Goal: Information Seeking & Learning: Learn about a topic

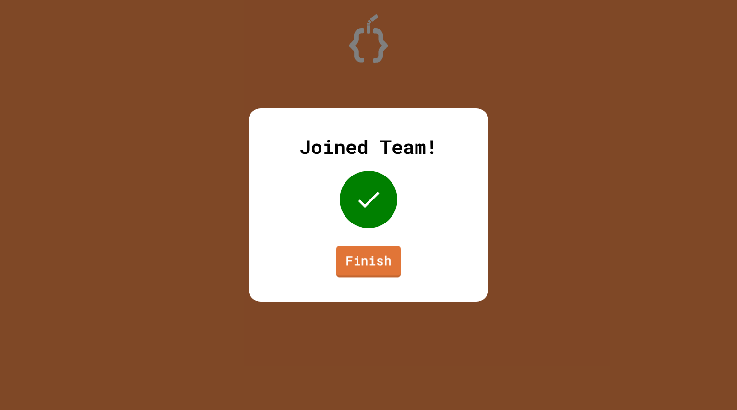
click at [370, 272] on link "Finish" at bounding box center [368, 262] width 65 height 32
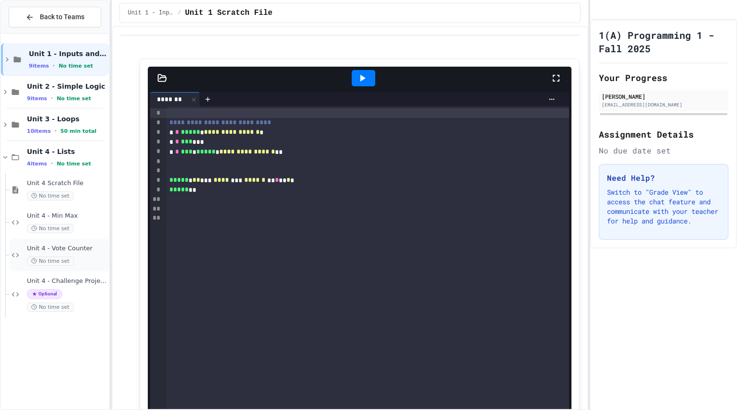
click at [28, 253] on div "Unit 4 - Vote Counter No time set" at bounding box center [67, 255] width 80 height 21
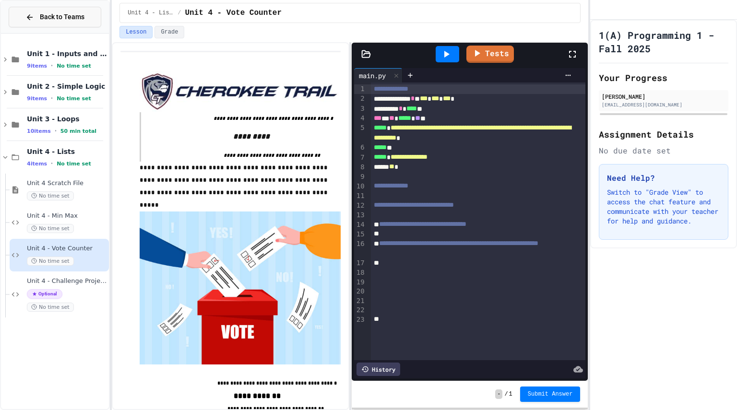
click at [91, 17] on button "Back to Teams" at bounding box center [55, 17] width 93 height 21
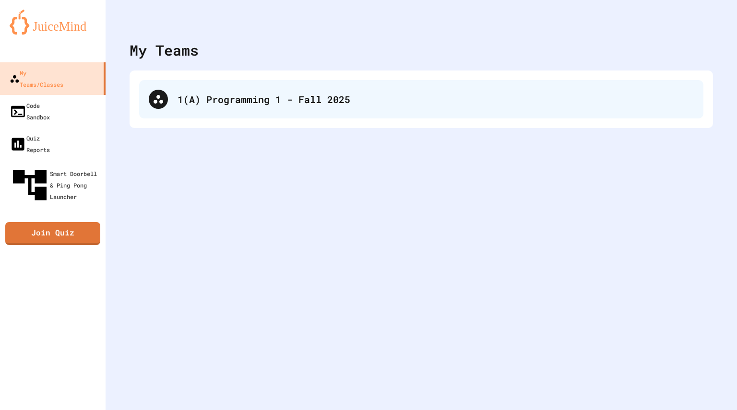
click at [248, 98] on div "1(A) Programming 1 - Fall 2025" at bounding box center [436, 99] width 516 height 14
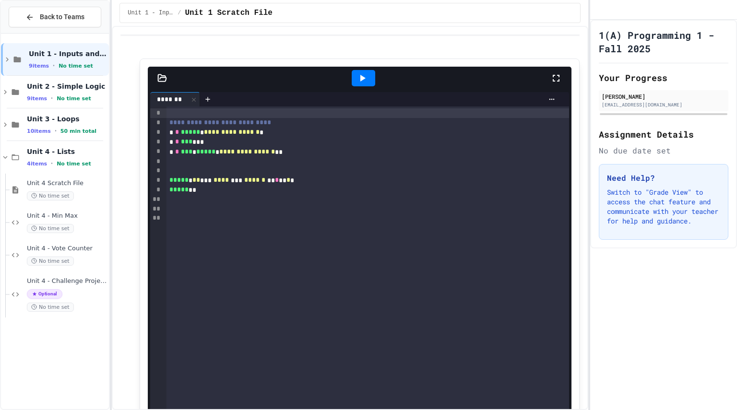
click at [361, 76] on icon at bounding box center [362, 78] width 12 height 12
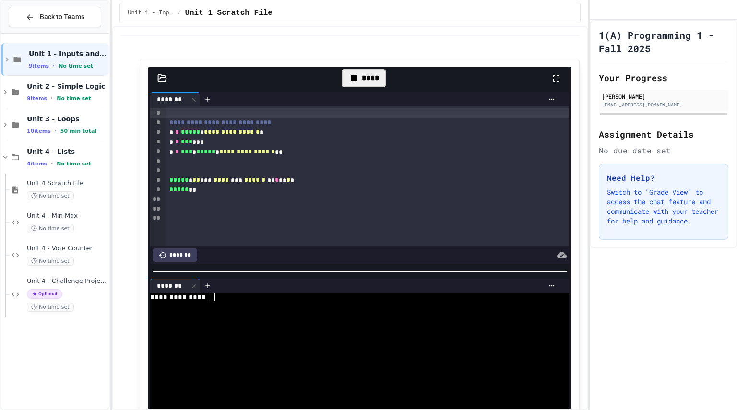
click at [355, 84] on div "****" at bounding box center [364, 78] width 44 height 18
click at [255, 326] on div at bounding box center [348, 330] width 397 height 8
click at [57, 91] on span "Unit 2 - Simple Logic" at bounding box center [67, 86] width 80 height 9
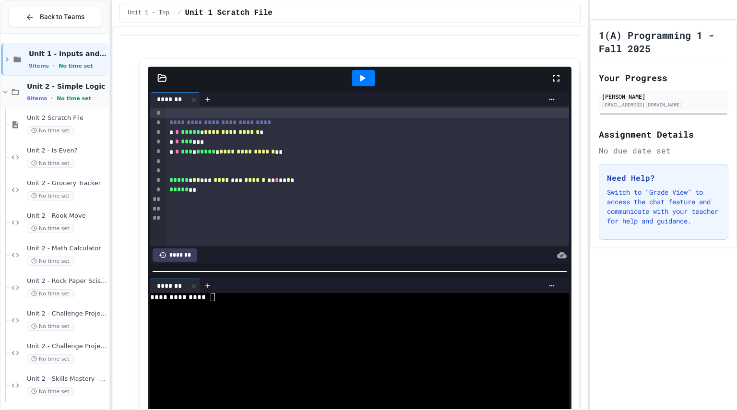
click at [54, 93] on div "Unit 2 - Simple Logic 9 items • No time set" at bounding box center [67, 92] width 80 height 20
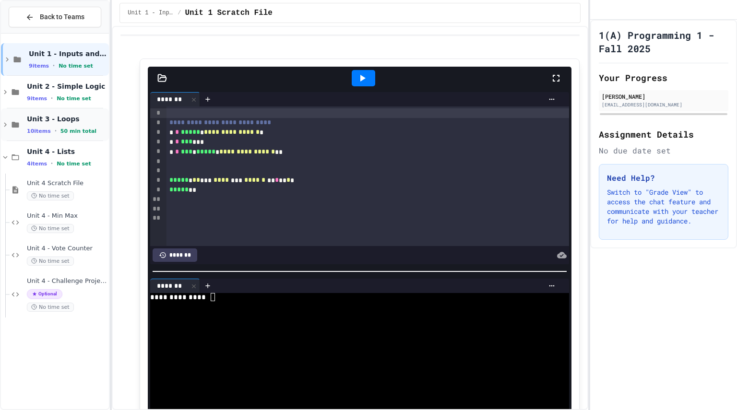
click at [52, 119] on span "Unit 3 - Loops" at bounding box center [67, 119] width 80 height 9
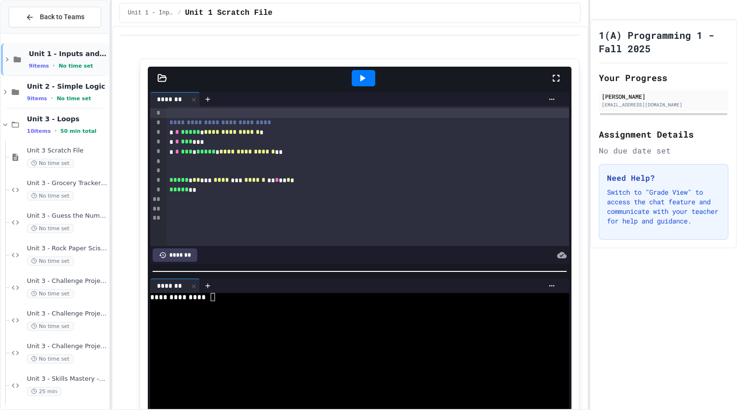
click at [61, 58] on span "Unit 1 - Inputs and Numbers" at bounding box center [68, 53] width 78 height 9
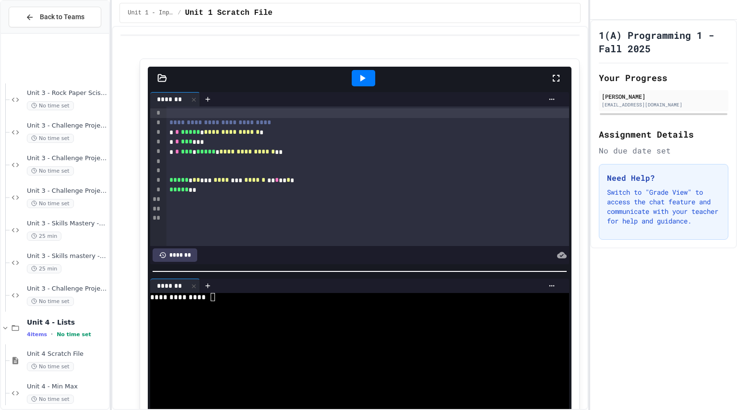
scroll to position [532, 0]
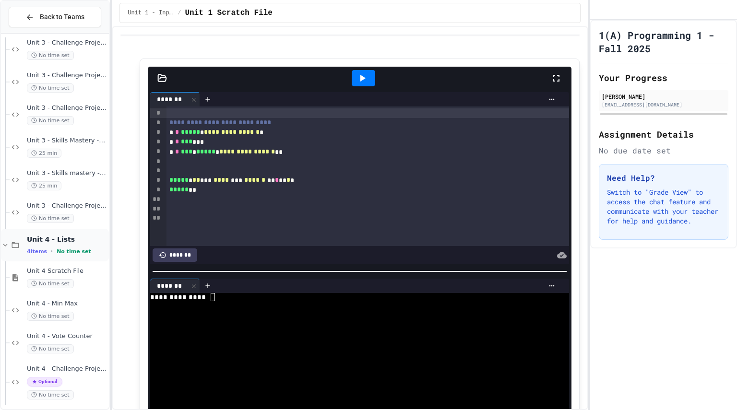
click at [10, 242] on icon at bounding box center [16, 245] width 12 height 9
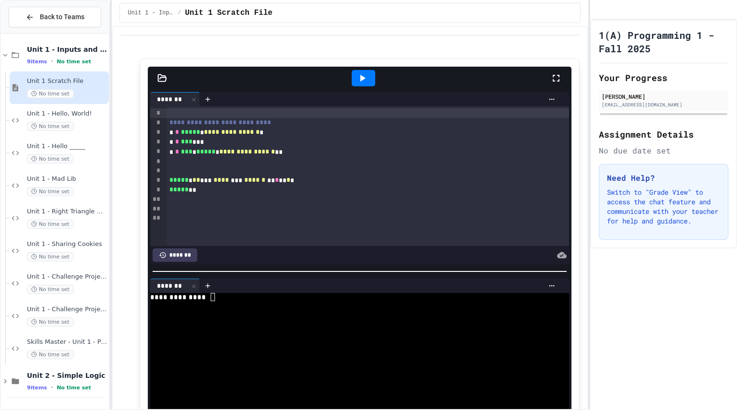
scroll to position [0, 0]
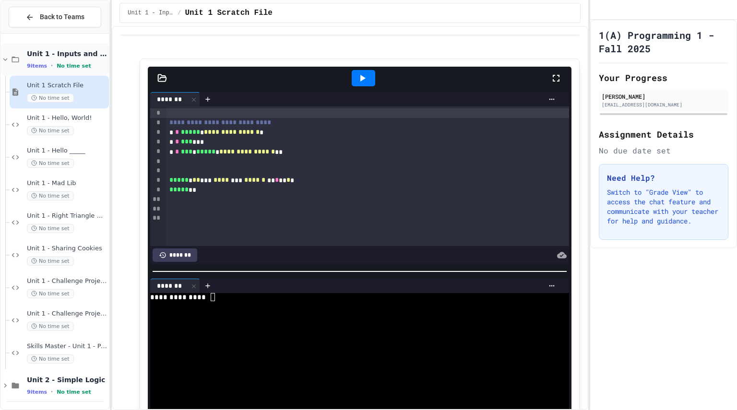
click at [8, 58] on icon at bounding box center [5, 59] width 9 height 9
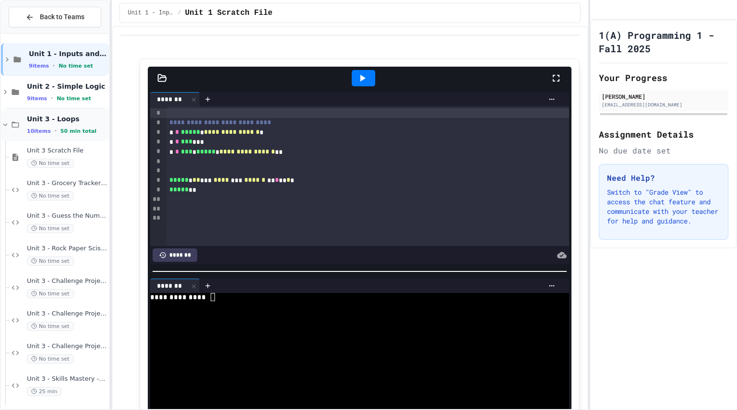
click at [5, 125] on icon at bounding box center [5, 124] width 4 height 3
